Goal: Task Accomplishment & Management: Manage account settings

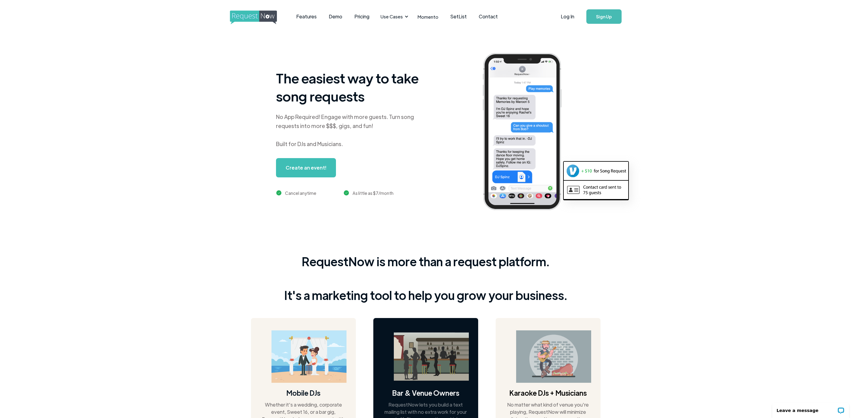
scroll to position [0, 1]
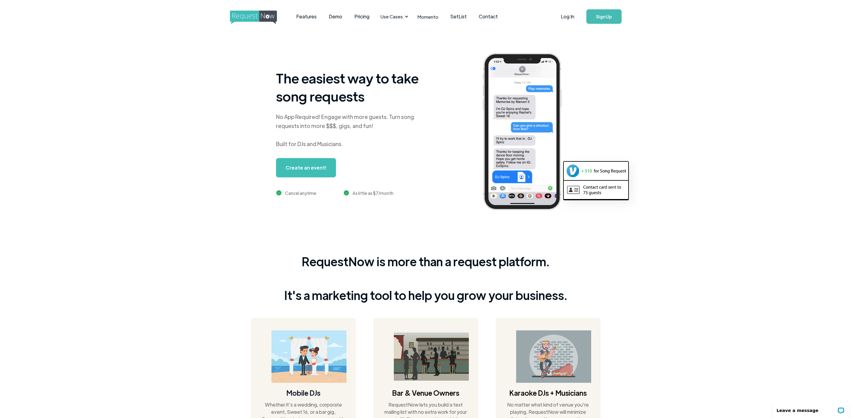
click at [607, 18] on link "Sign Up" at bounding box center [603, 16] width 35 height 14
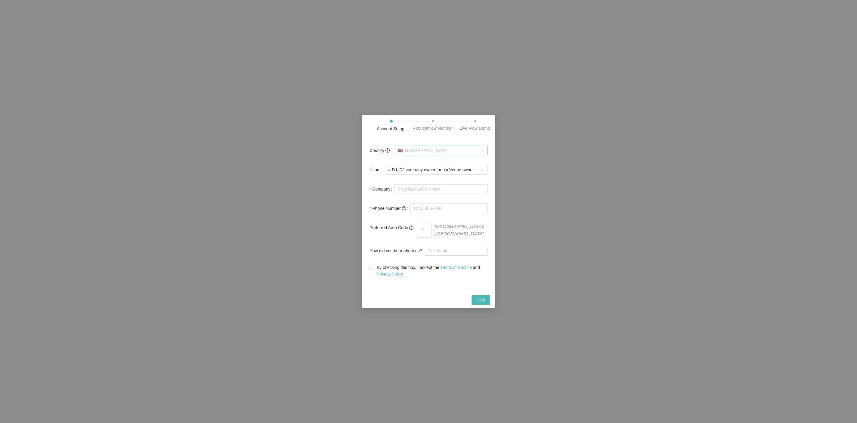
click at [482, 154] on span "🇺🇸 [GEOGRAPHIC_DATA]" at bounding box center [441, 150] width 86 height 9
click at [474, 154] on span "🇺🇸 [GEOGRAPHIC_DATA]" at bounding box center [441, 150] width 86 height 9
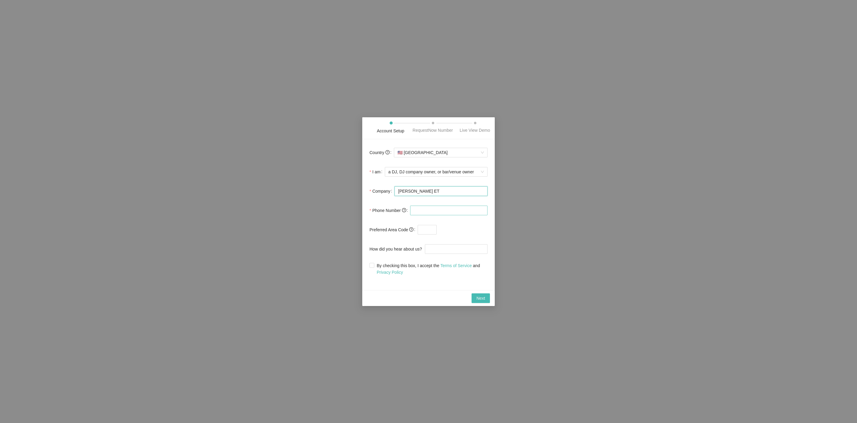
type input "DJ Fonk ET"
type input "1 (441) 637-1779"
click at [431, 233] on input "text" at bounding box center [427, 230] width 19 height 10
click at [451, 252] on input "How did you hear about us?" at bounding box center [456, 249] width 63 height 10
type input "YouTube"
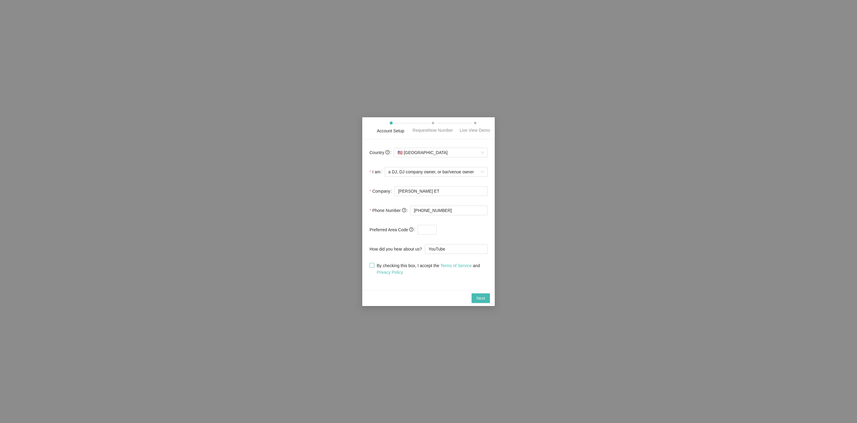
click at [374, 267] on span at bounding box center [372, 265] width 5 height 5
click at [374, 267] on input "By checking this box, I accept the Terms of Service and Privacy Policy" at bounding box center [372, 265] width 4 height 4
checkbox input "true"
click at [480, 300] on span "Next" at bounding box center [480, 298] width 9 height 7
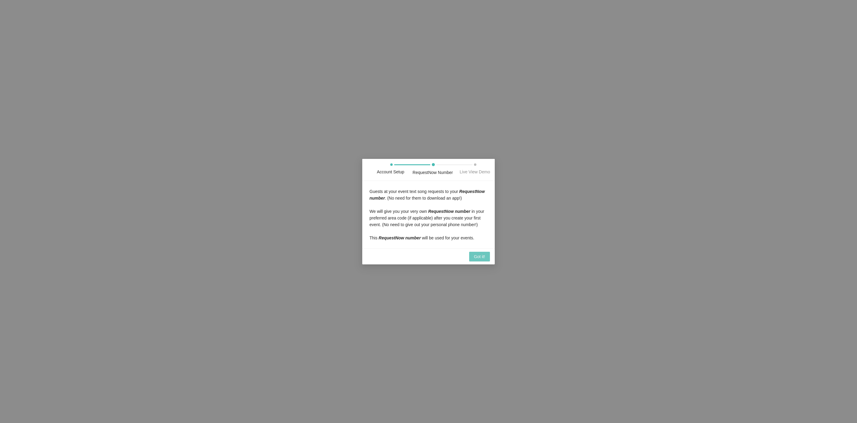
click at [483, 260] on span "Got it!" at bounding box center [479, 256] width 11 height 7
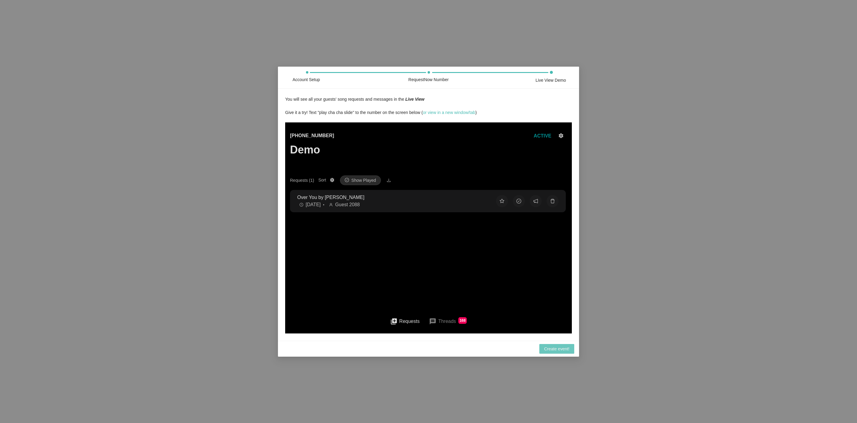
click at [550, 352] on span "Create event!" at bounding box center [556, 348] width 25 height 7
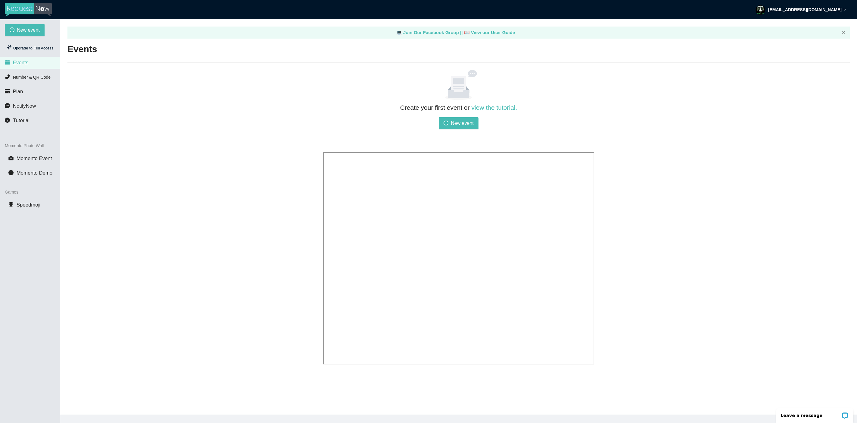
click at [23, 8] on img at bounding box center [28, 10] width 47 height 14
click at [40, 75] on span "Number & QR Code" at bounding box center [32, 77] width 38 height 5
click at [14, 92] on span "Plan" at bounding box center [18, 92] width 10 height 6
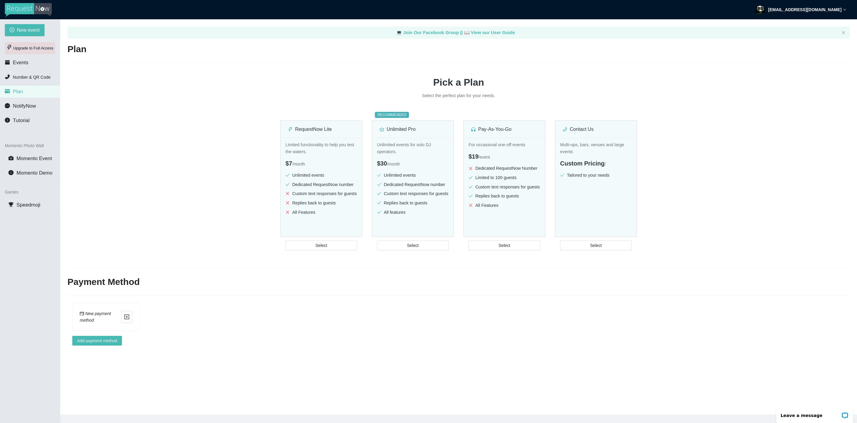
click at [38, 47] on div "Upgrade to Full Access" at bounding box center [30, 48] width 50 height 12
click at [842, 31] on icon "close" at bounding box center [844, 33] width 4 height 4
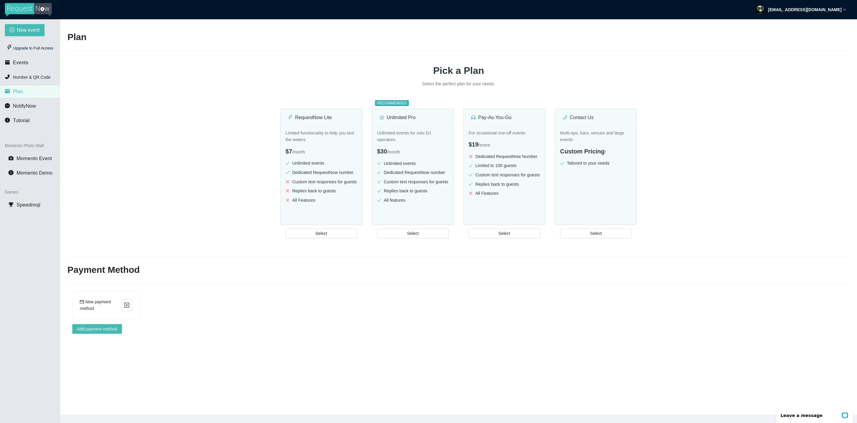
click at [845, 10] on icon "down" at bounding box center [844, 9] width 3 height 3
click at [732, 77] on h1 "Pick a Plan" at bounding box center [458, 70] width 783 height 15
click at [40, 8] on img at bounding box center [28, 10] width 47 height 14
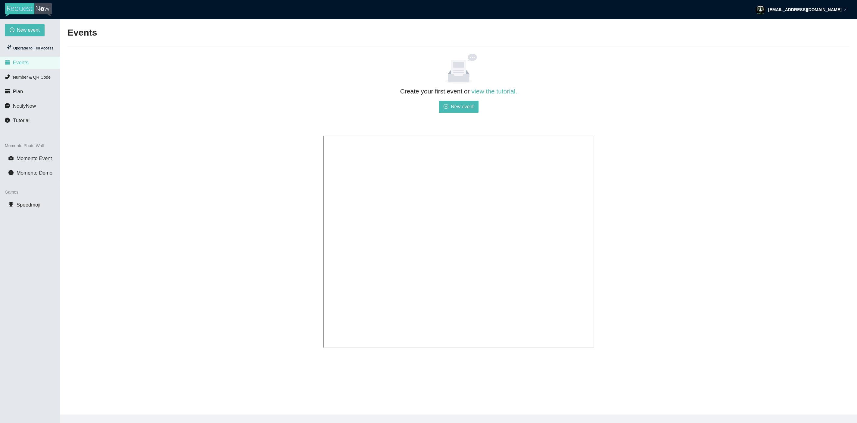
click at [40, 8] on img at bounding box center [28, 10] width 47 height 14
click at [847, 11] on header "glennbda01@yahoo.com" at bounding box center [428, 9] width 857 height 19
click at [845, 11] on div "glennbda01@yahoo.com" at bounding box center [801, 9] width 91 height 19
click at [828, 36] on div "Log out" at bounding box center [811, 36] width 61 height 7
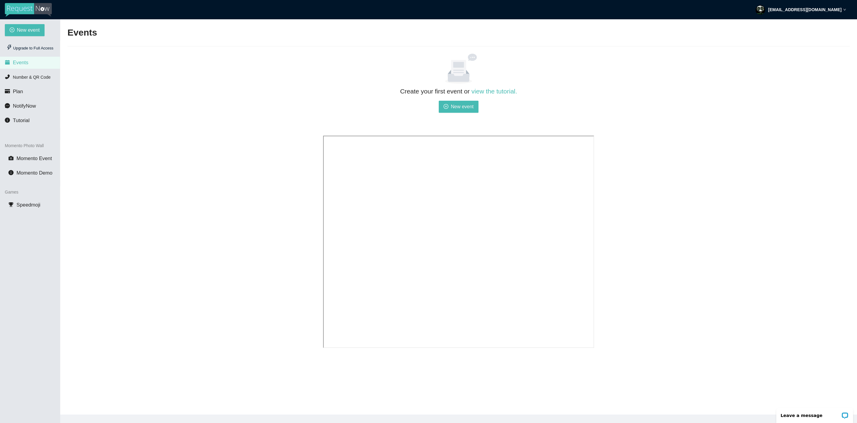
click at [40, 12] on img at bounding box center [28, 10] width 47 height 14
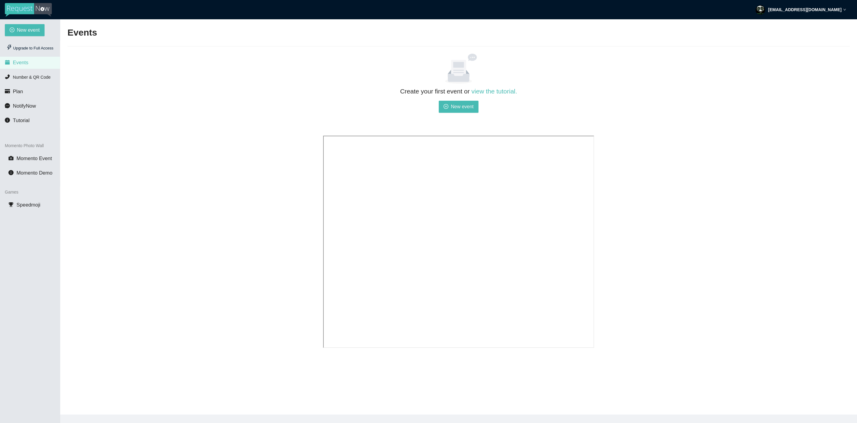
click at [40, 12] on img at bounding box center [28, 10] width 47 height 14
